Goal: Transaction & Acquisition: Download file/media

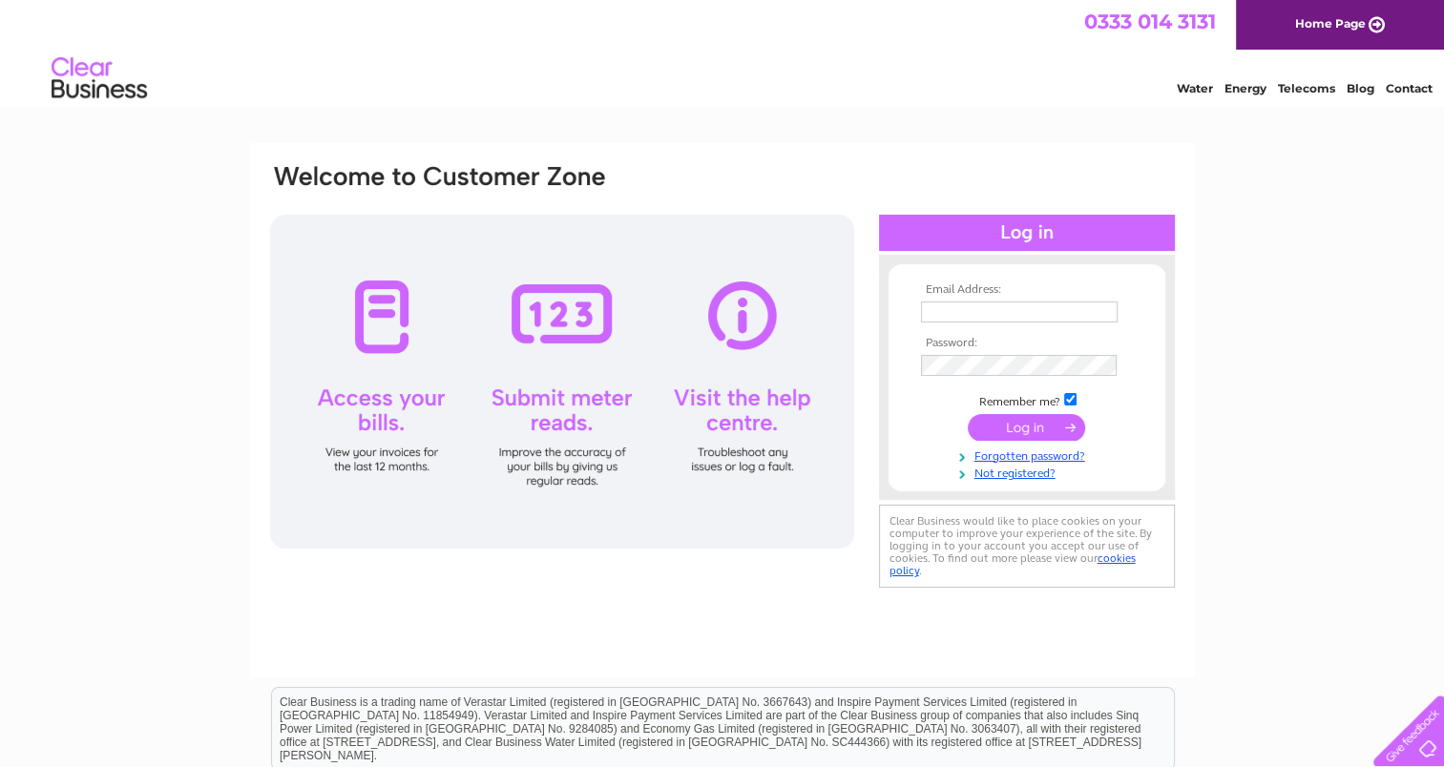
type input "amacvicar7@btinternet.com"
click at [1022, 420] on input "submit" at bounding box center [1026, 427] width 117 height 27
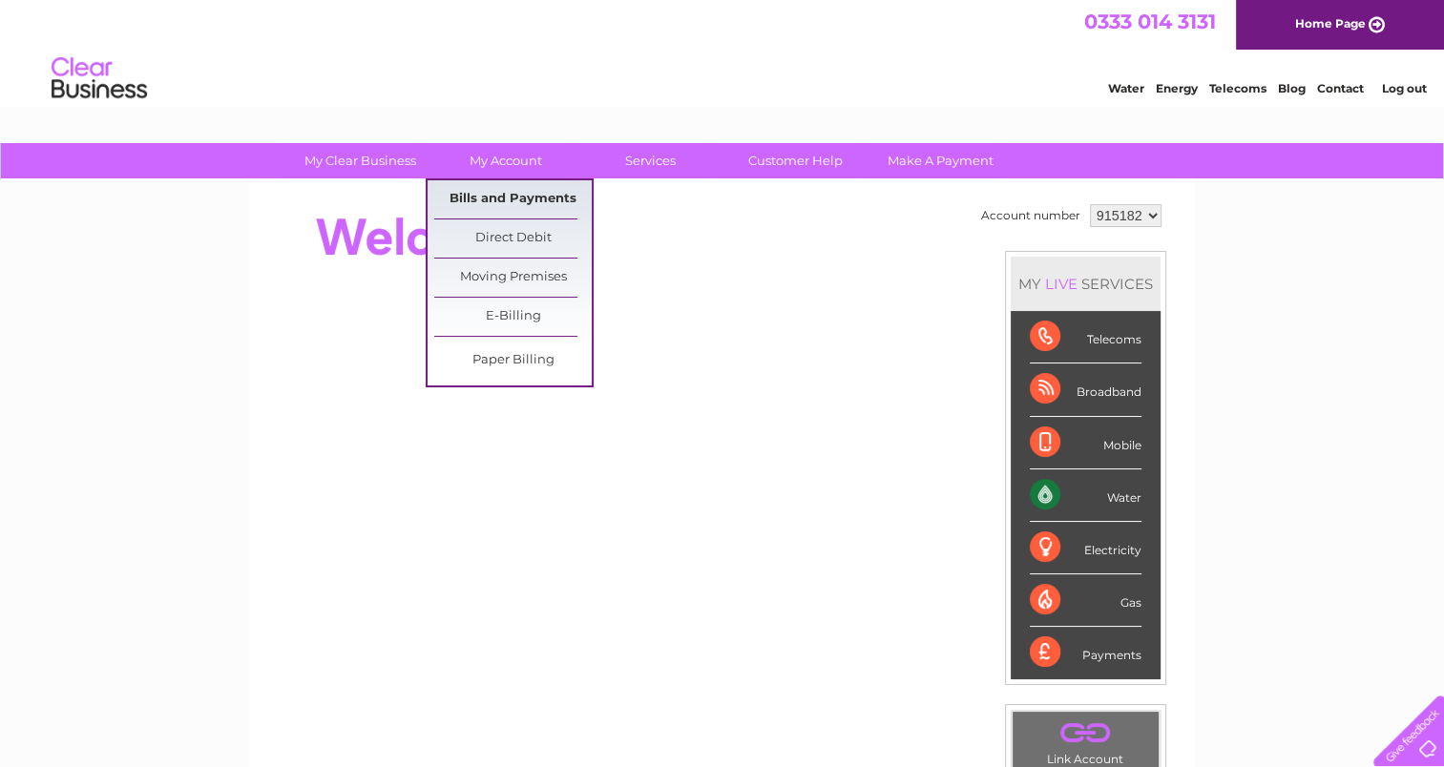
click at [517, 195] on link "Bills and Payments" at bounding box center [512, 199] width 157 height 38
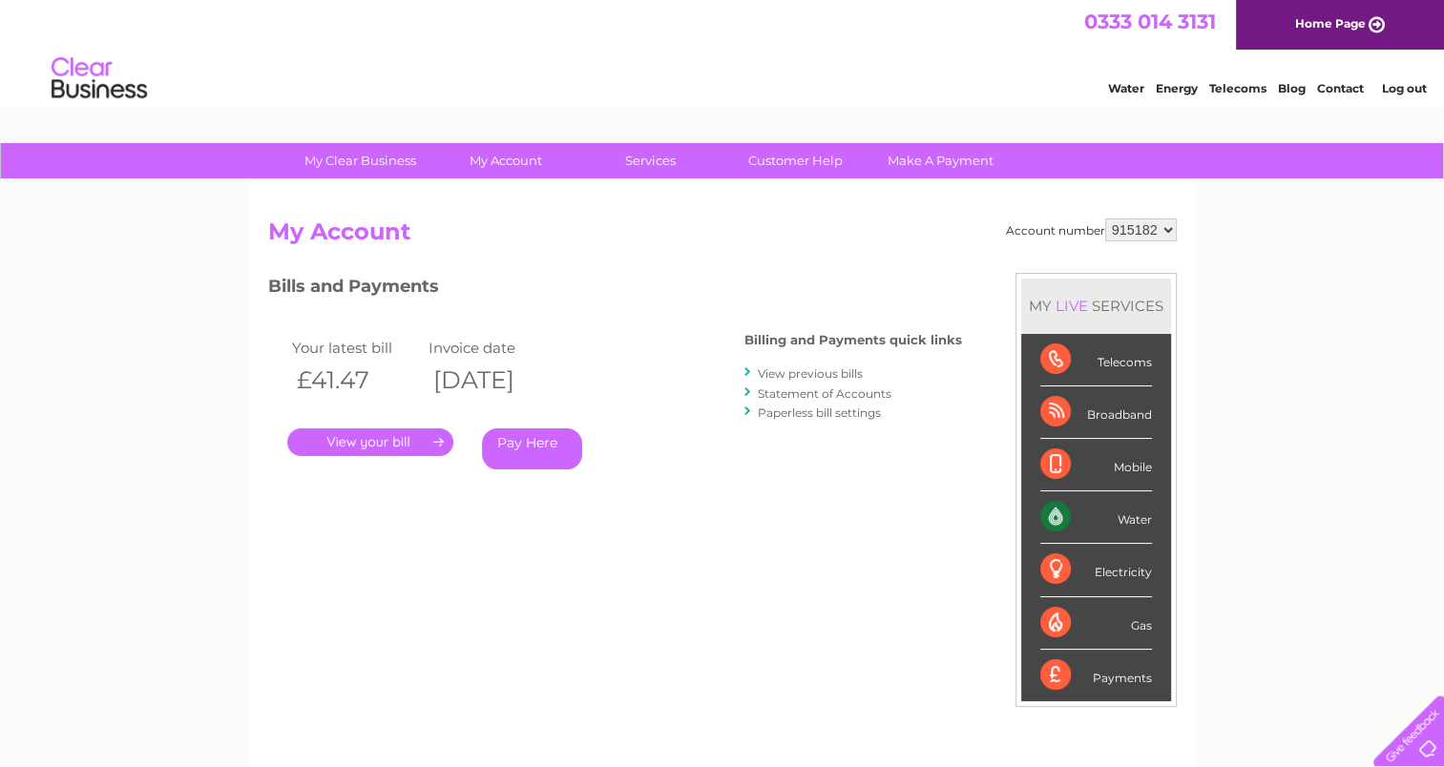
click at [385, 442] on link "." at bounding box center [370, 443] width 166 height 28
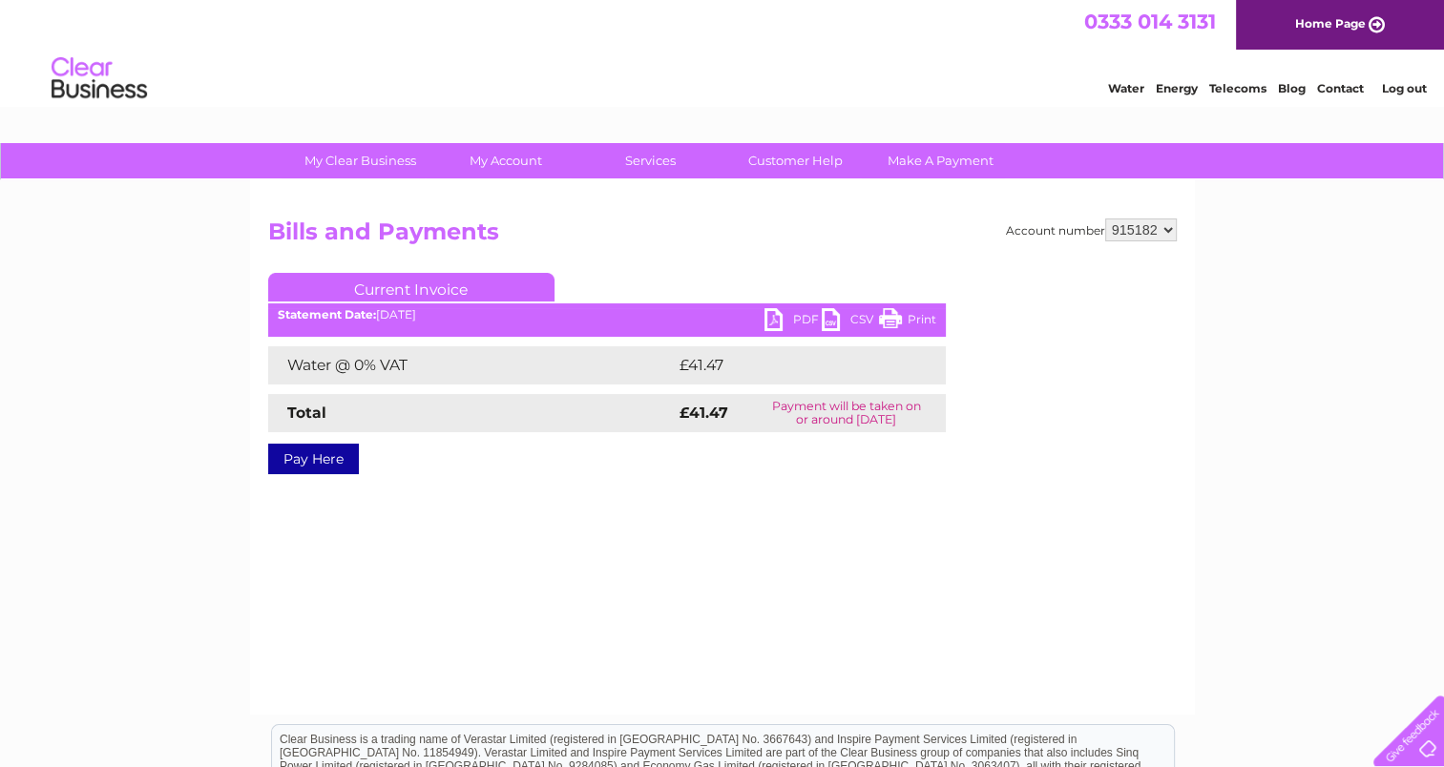
click at [786, 321] on link "PDF" at bounding box center [793, 322] width 57 height 28
